Goal: Information Seeking & Learning: Learn about a topic

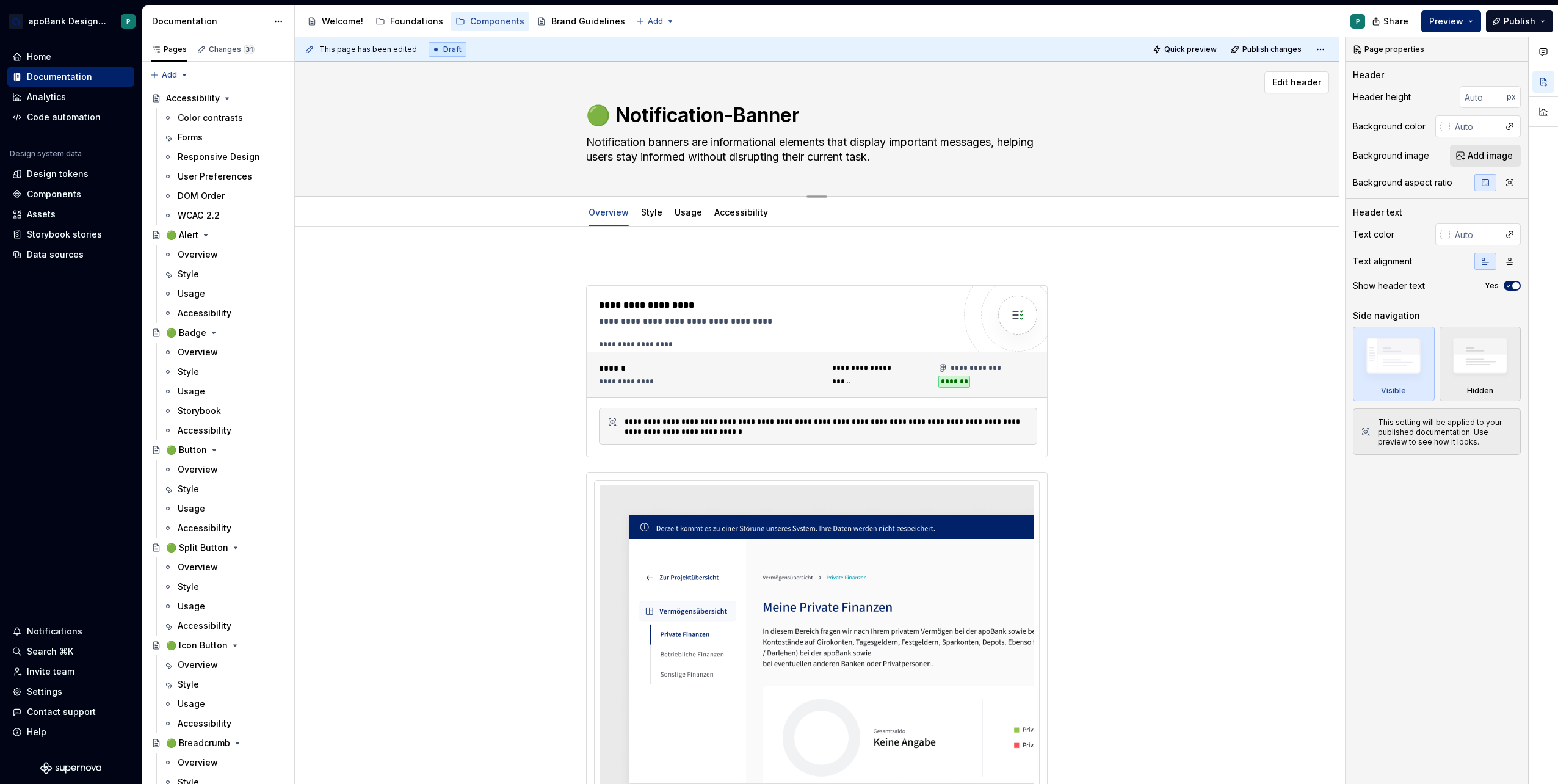
drag, startPoint x: 204, startPoint y: 207, endPoint x: 509, endPoint y: 178, distance: 306.4
click at [204, 210] on div "WCAG 2.2" at bounding box center [231, 216] width 107 height 12
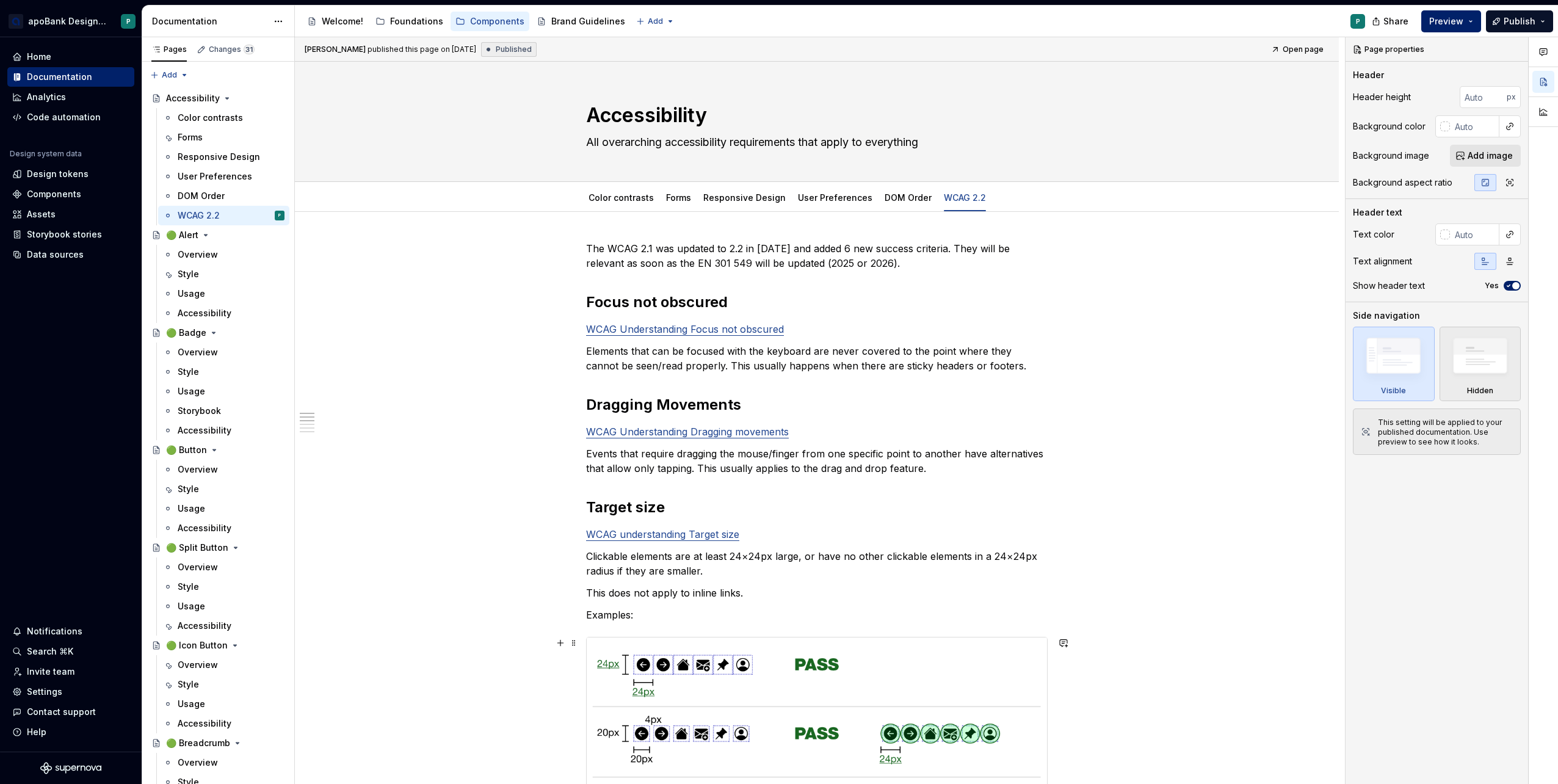
drag, startPoint x: 1333, startPoint y: 726, endPoint x: 1159, endPoint y: 498, distance: 286.8
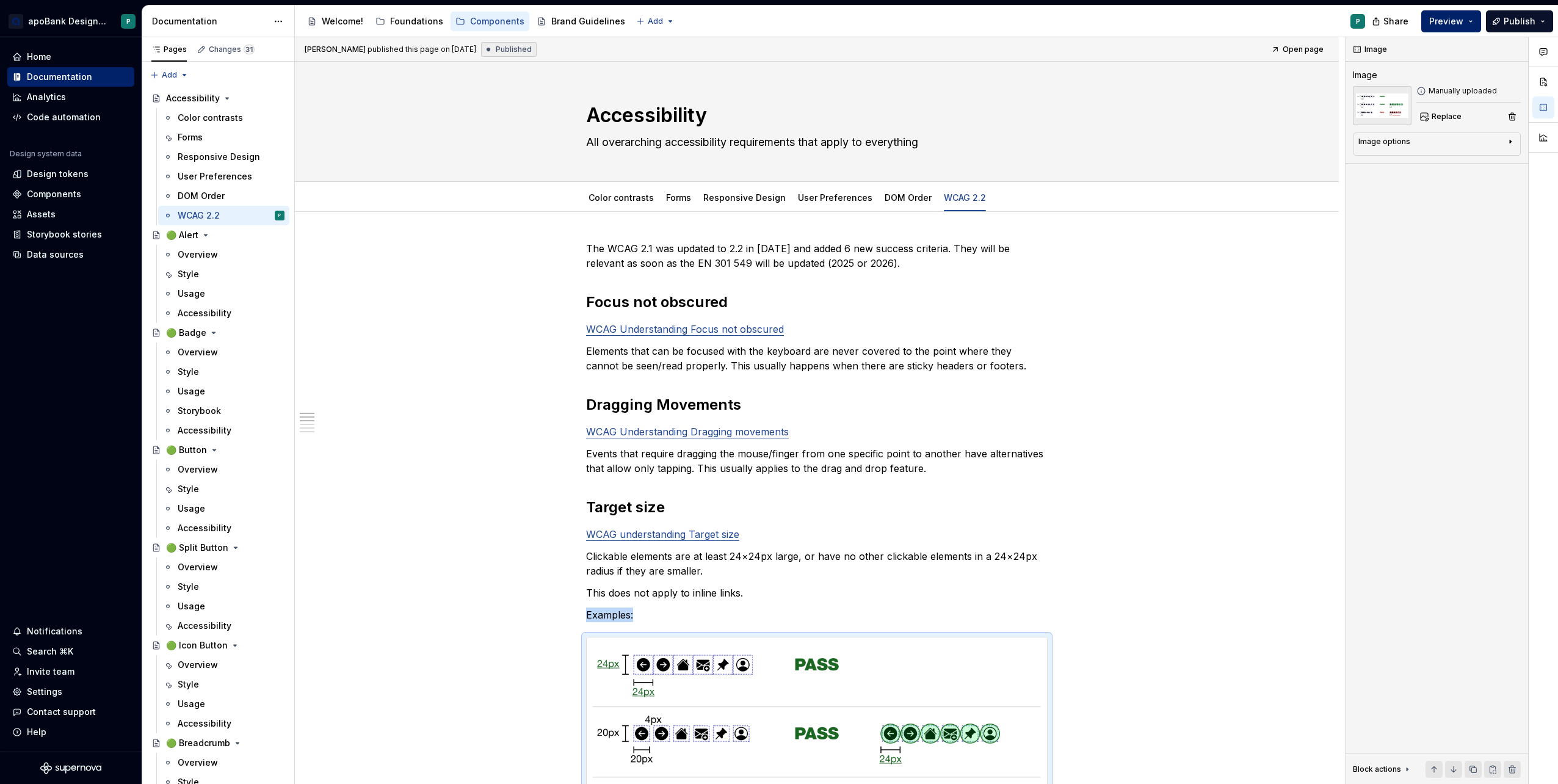
drag, startPoint x: 208, startPoint y: 192, endPoint x: 731, endPoint y: 322, distance: 538.9
click at [208, 192] on div "DOM Order" at bounding box center [201, 196] width 47 height 12
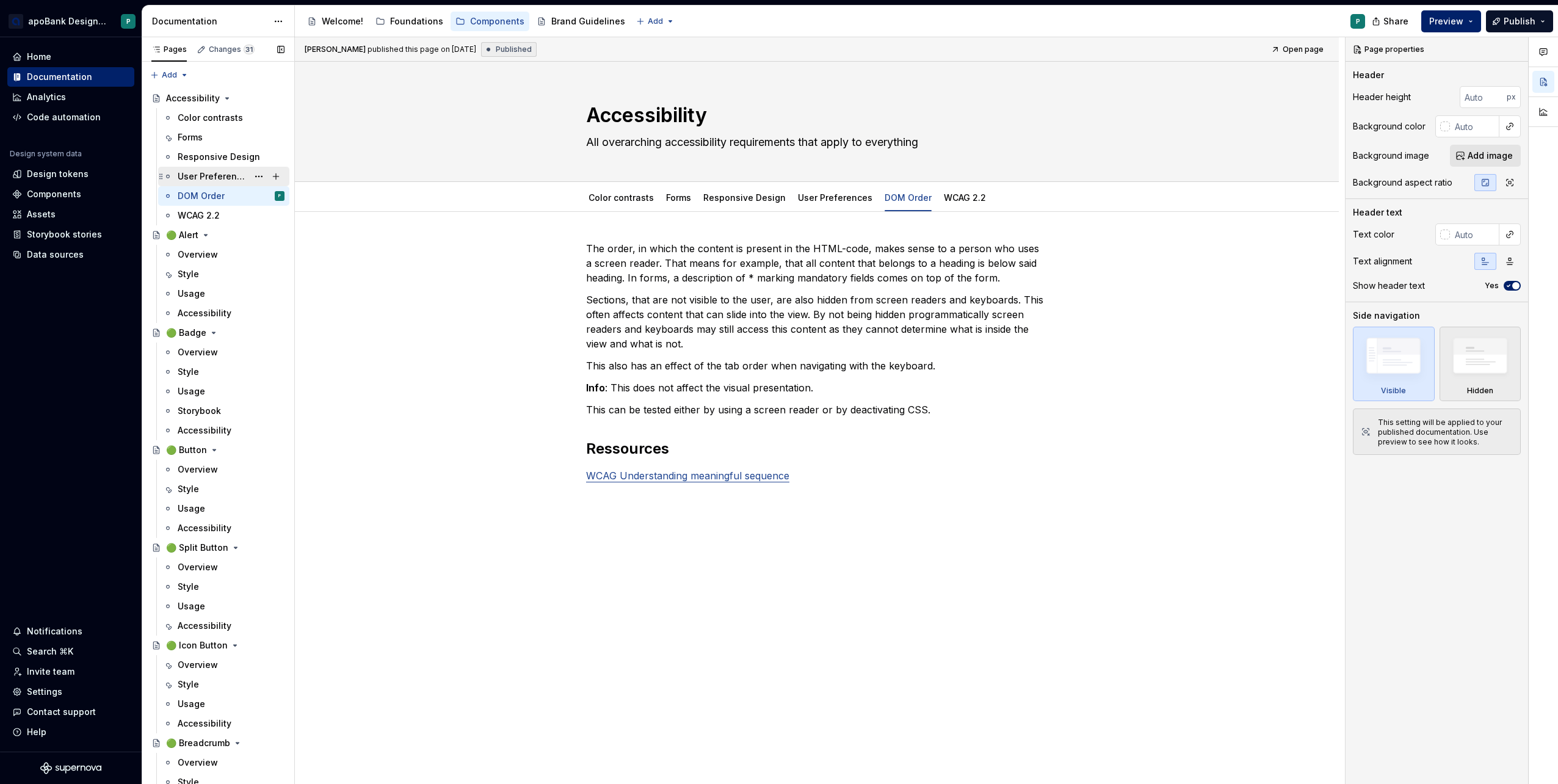
click at [196, 175] on div "User Preferences" at bounding box center [213, 177] width 71 height 12
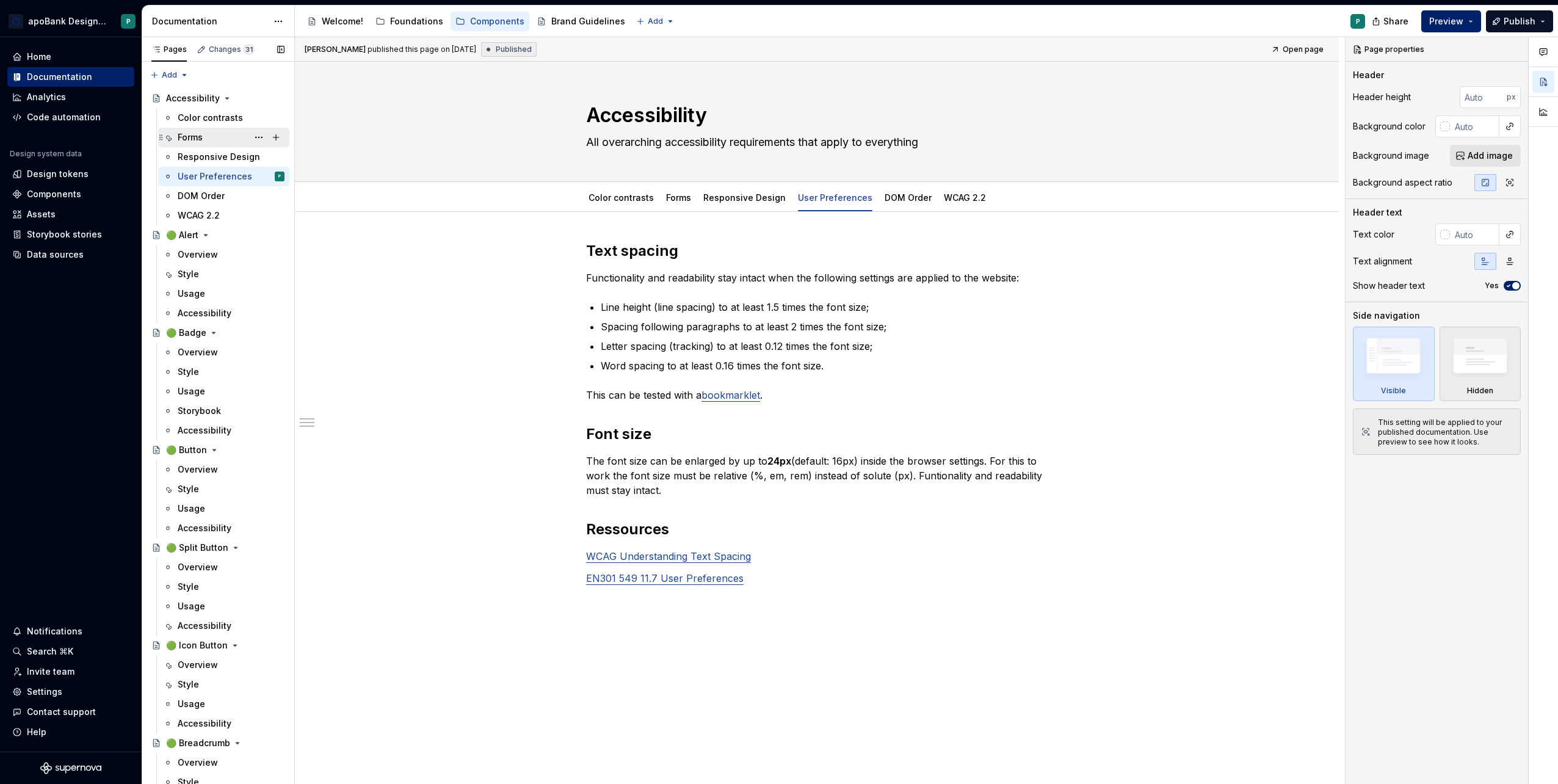
click at [197, 137] on div "Forms" at bounding box center [190, 137] width 25 height 12
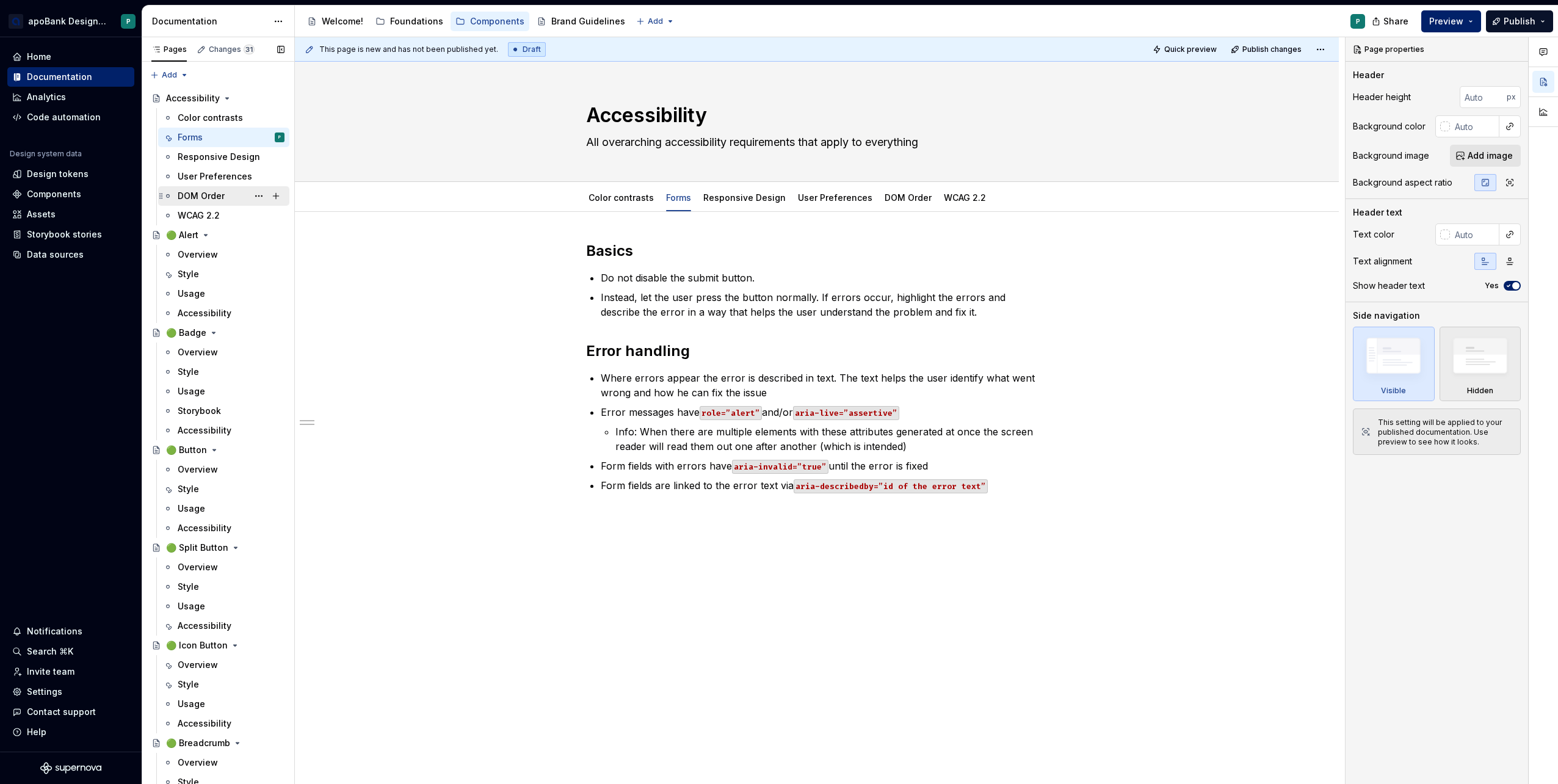
click at [213, 194] on div "DOM Order" at bounding box center [201, 196] width 47 height 12
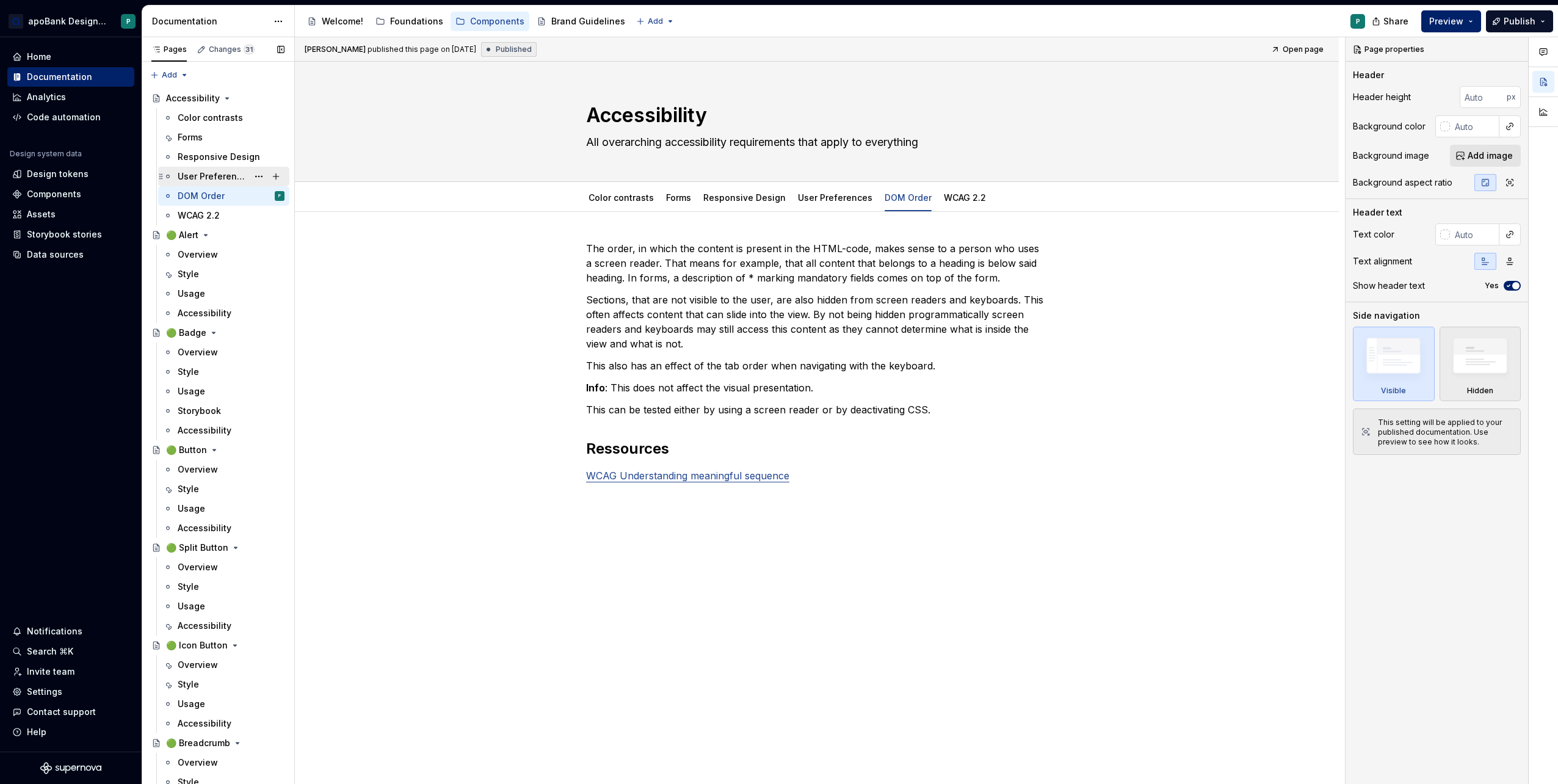
click at [215, 175] on div "User Preferences" at bounding box center [213, 177] width 71 height 12
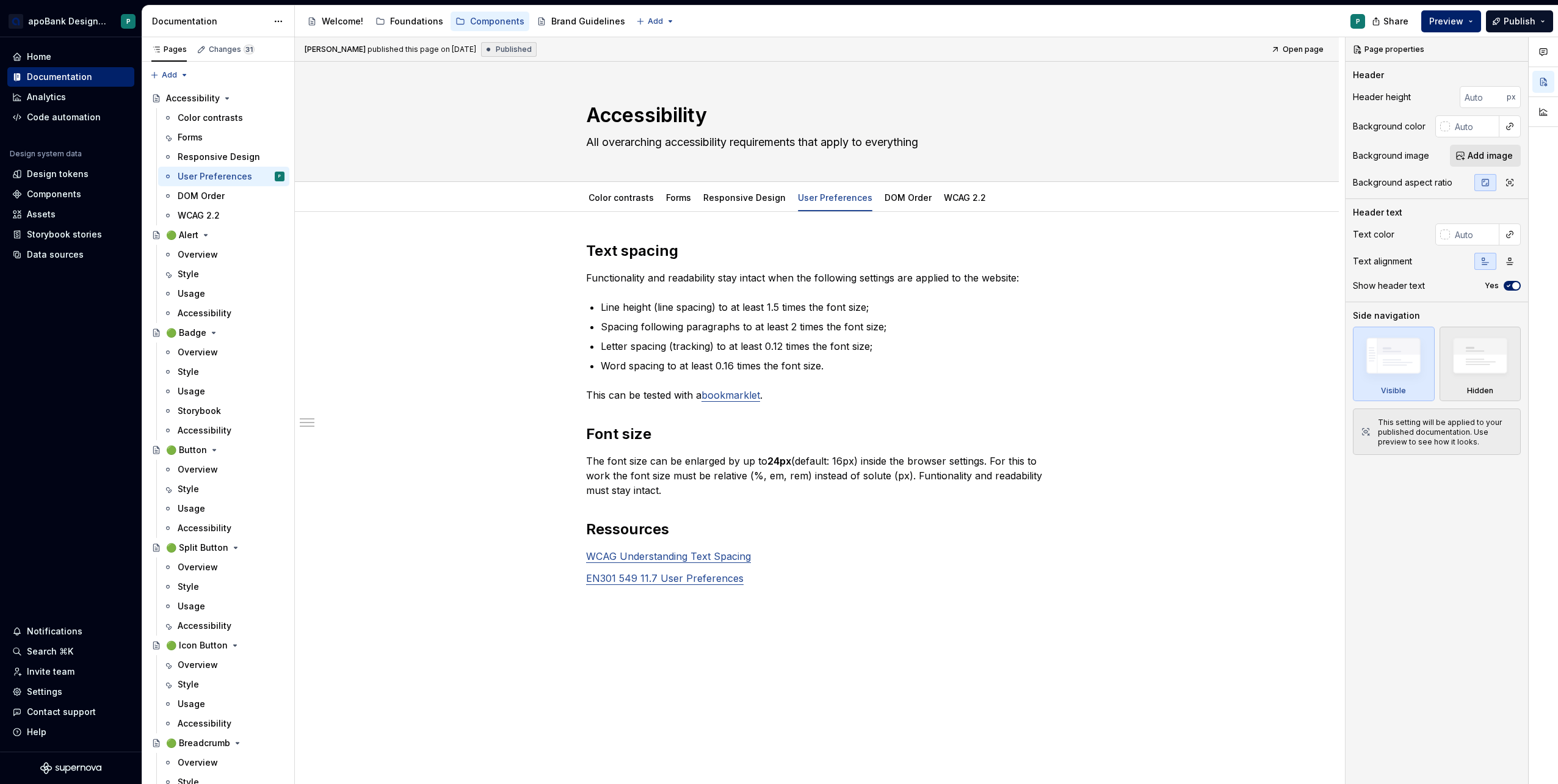
click at [212, 196] on div "DOM Order" at bounding box center [201, 196] width 47 height 12
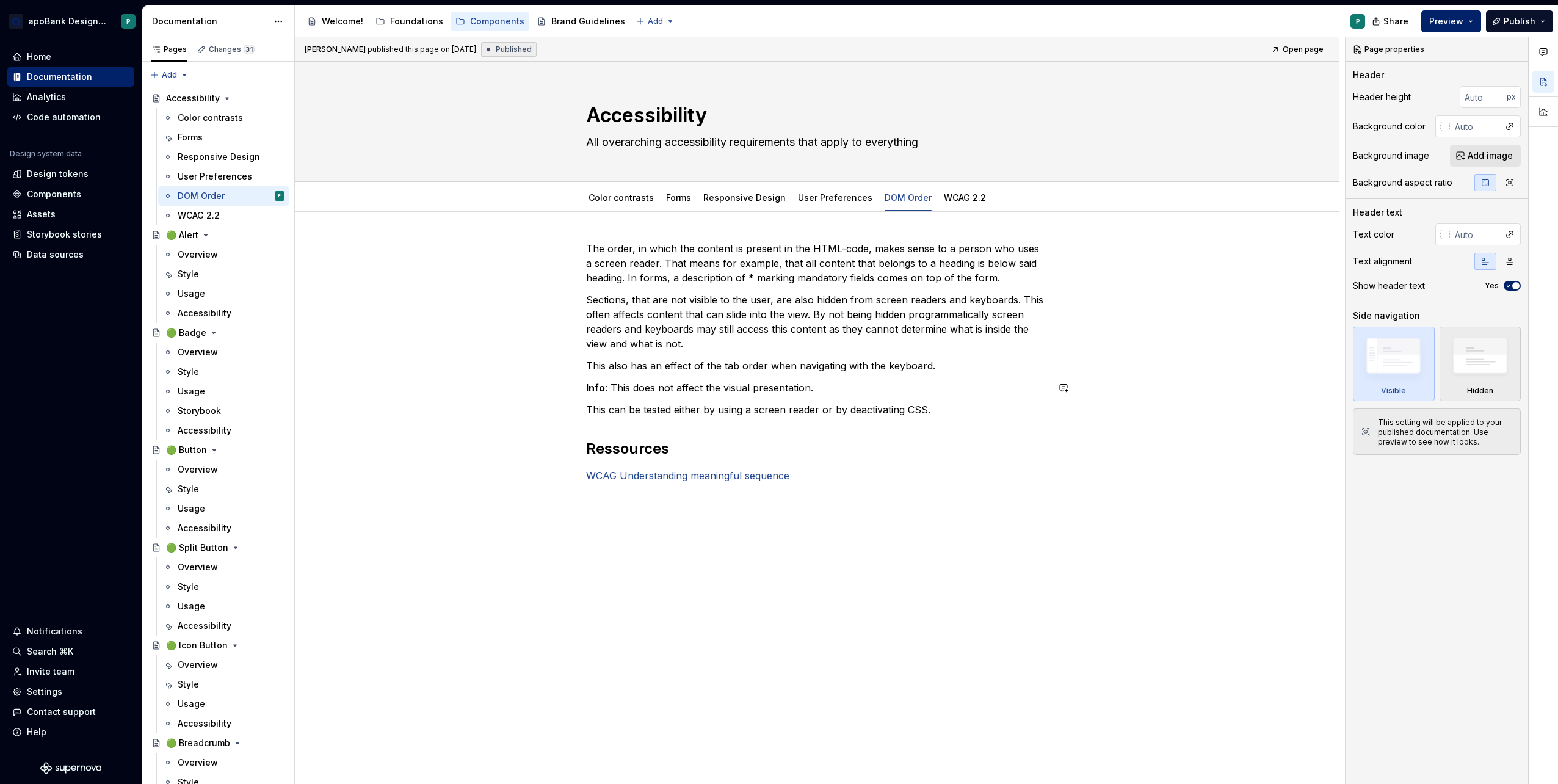
type textarea "*"
